Goal: Task Accomplishment & Management: Use online tool/utility

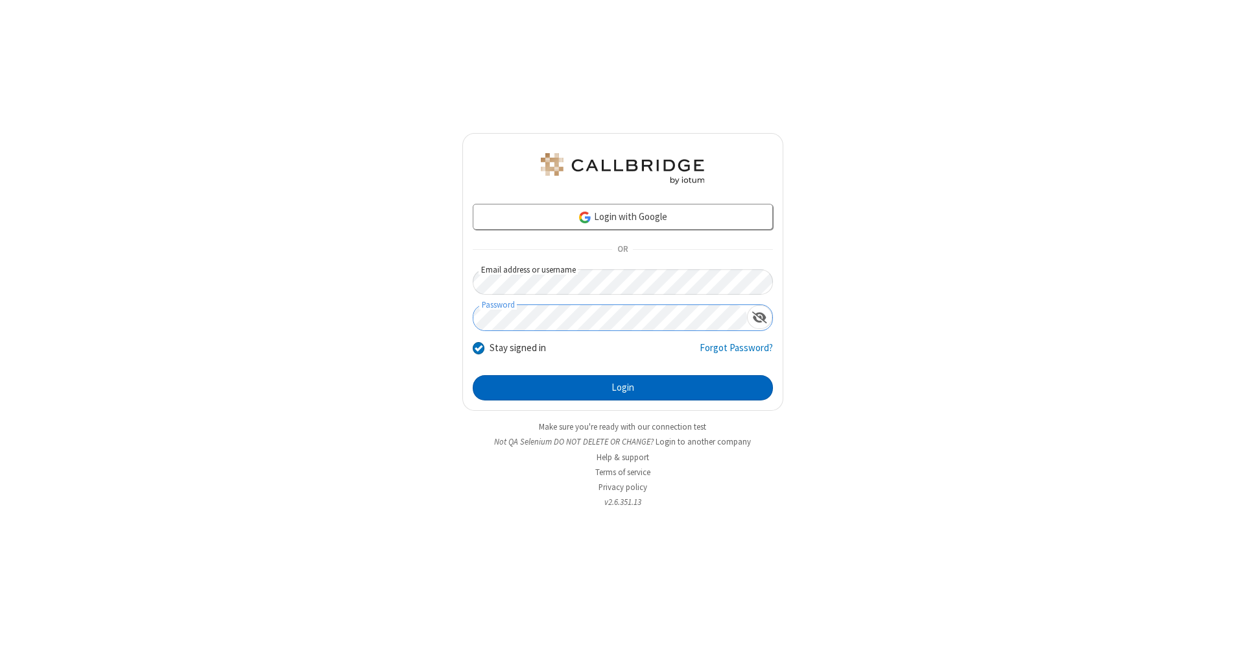
click at [623, 388] on button "Login" at bounding box center [623, 388] width 300 height 26
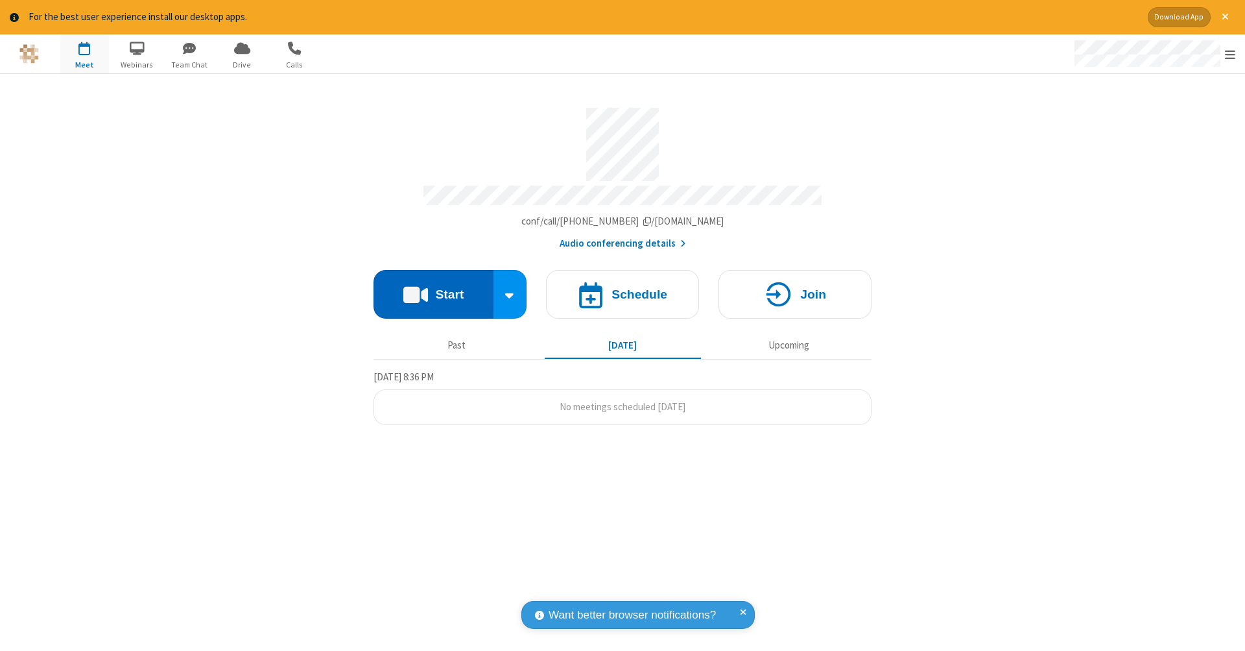
click at [433, 287] on button "Start" at bounding box center [434, 294] width 120 height 49
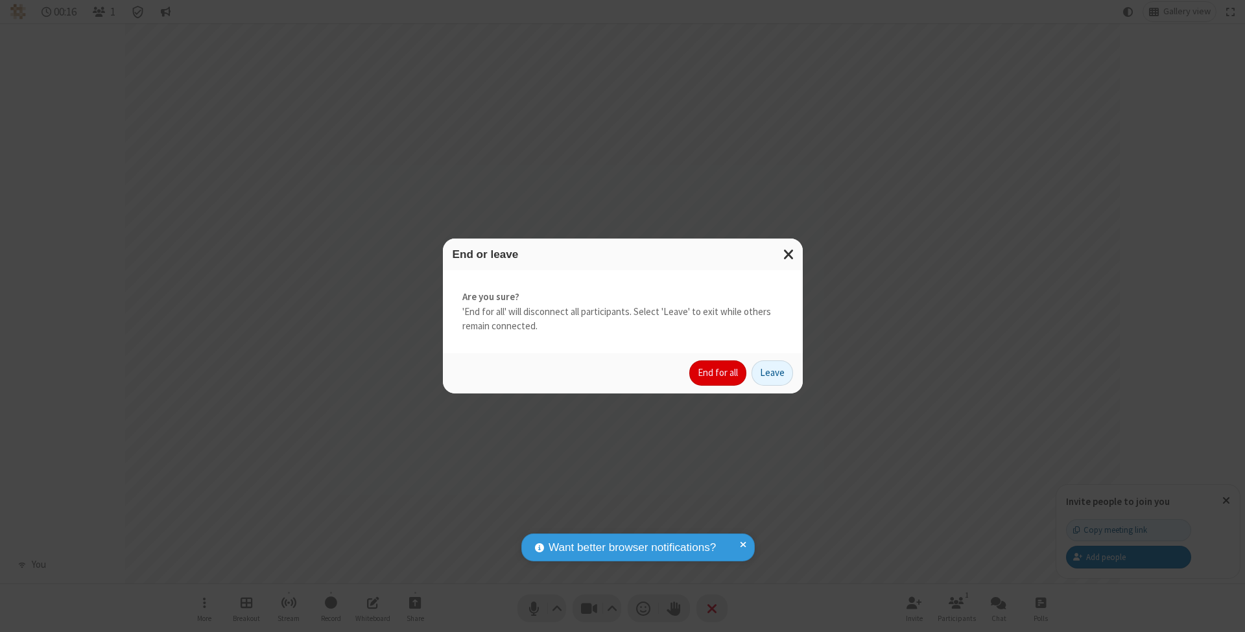
click at [719, 372] on button "End for all" at bounding box center [717, 374] width 57 height 26
